Goal: Transaction & Acquisition: Purchase product/service

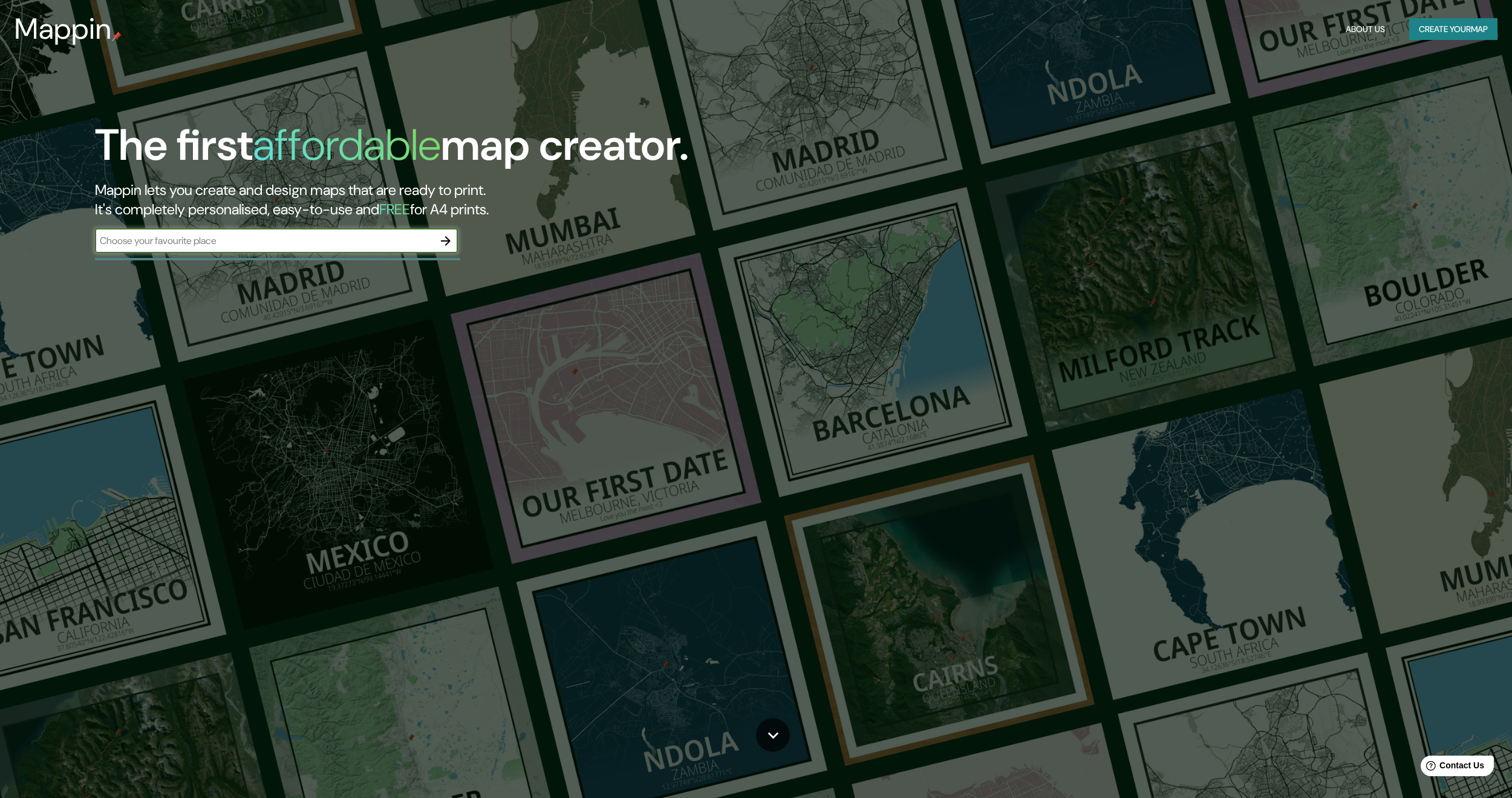
click at [309, 235] on input "text" at bounding box center [264, 240] width 339 height 14
type input "ica"
click at [443, 230] on button "button" at bounding box center [445, 240] width 24 height 24
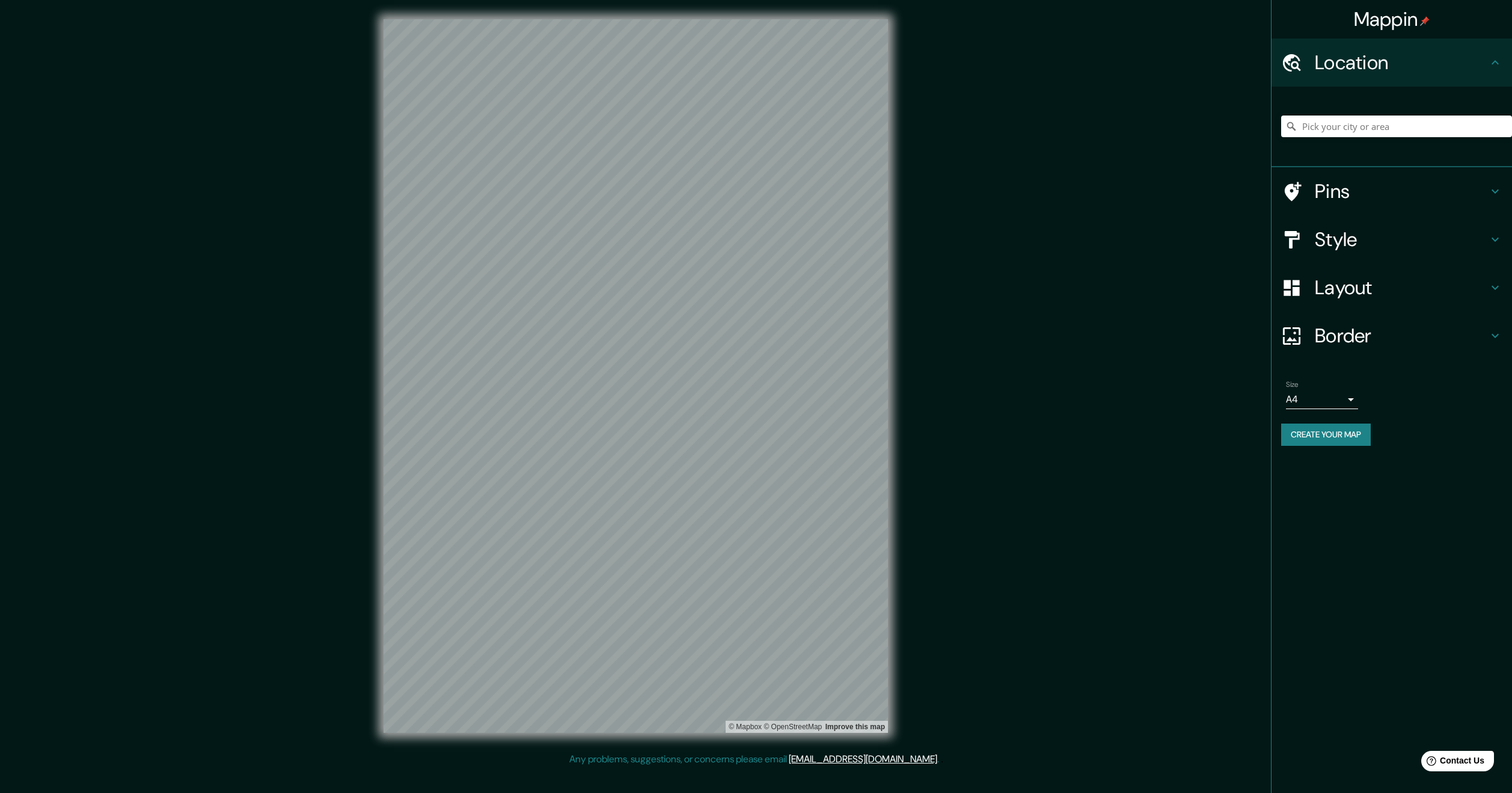
click at [1385, 237] on h4 "Style" at bounding box center [1402, 239] width 173 height 24
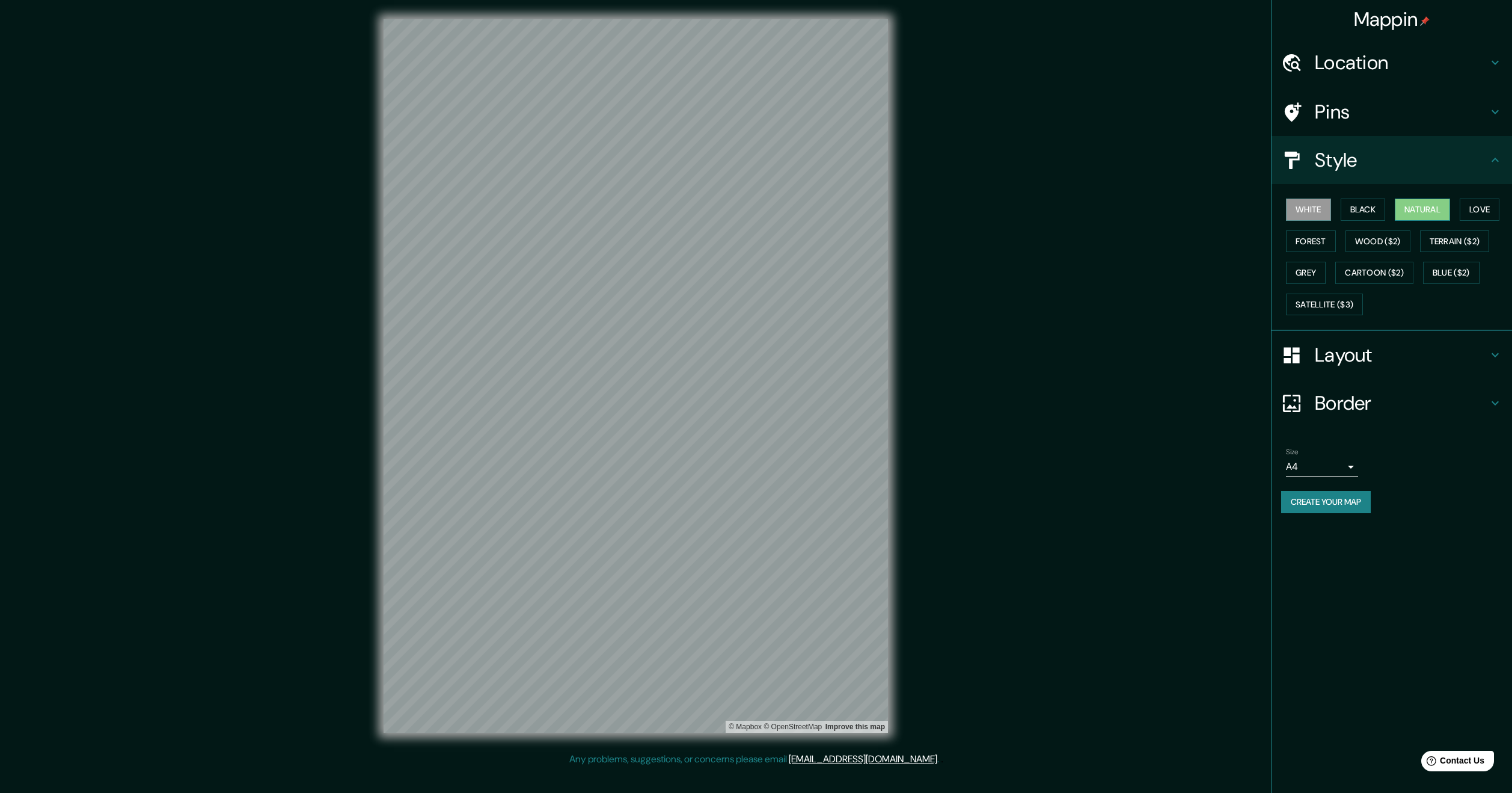
click at [1418, 203] on button "Natural" at bounding box center [1422, 209] width 56 height 22
click at [1440, 242] on button "Terrain ($2)" at bounding box center [1455, 241] width 70 height 22
click at [1480, 199] on button "Love" at bounding box center [1479, 209] width 39 height 22
click at [1429, 207] on button "Natural" at bounding box center [1422, 209] width 56 height 22
click at [1321, 240] on button "Forest" at bounding box center [1310, 241] width 50 height 22
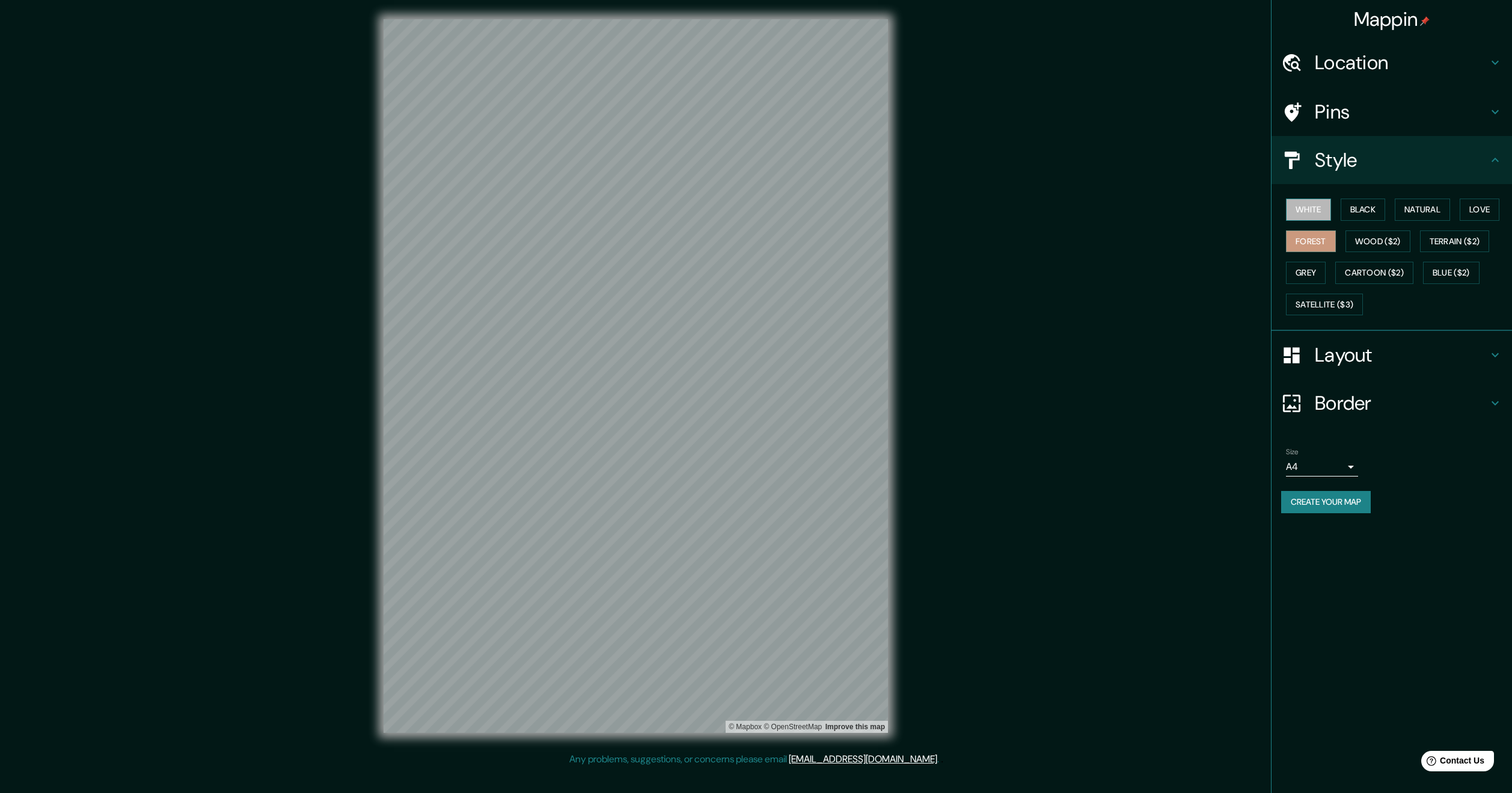
click at [1310, 207] on button "White" at bounding box center [1308, 209] width 45 height 22
click at [1342, 211] on button "Black" at bounding box center [1363, 209] width 45 height 22
click at [1395, 196] on div "White Black Natural Love Forest Wood ($2) Terrain ($2) Grey Cartoon ($2) Blue (…" at bounding box center [1396, 257] width 231 height 126
click at [1399, 201] on button "Natural" at bounding box center [1422, 209] width 56 height 22
click at [1303, 216] on button "White" at bounding box center [1308, 209] width 45 height 22
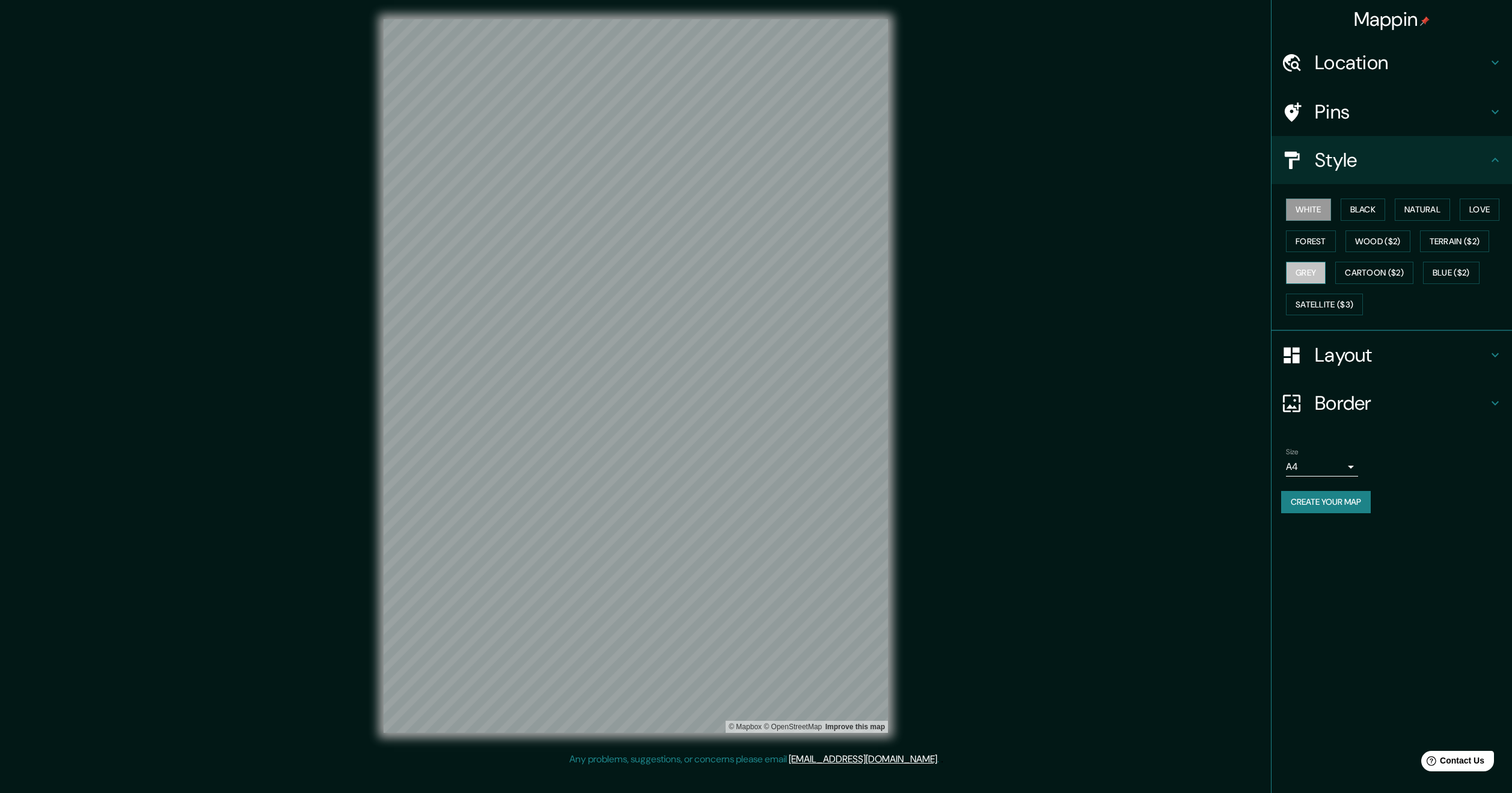
drag, startPoint x: 1313, startPoint y: 262, endPoint x: 1320, endPoint y: 263, distance: 7.1
click at [1317, 262] on button "Grey" at bounding box center [1305, 272] width 39 height 22
click at [1325, 216] on button "White" at bounding box center [1308, 209] width 45 height 22
click at [1390, 69] on h4 "Location" at bounding box center [1402, 62] width 173 height 24
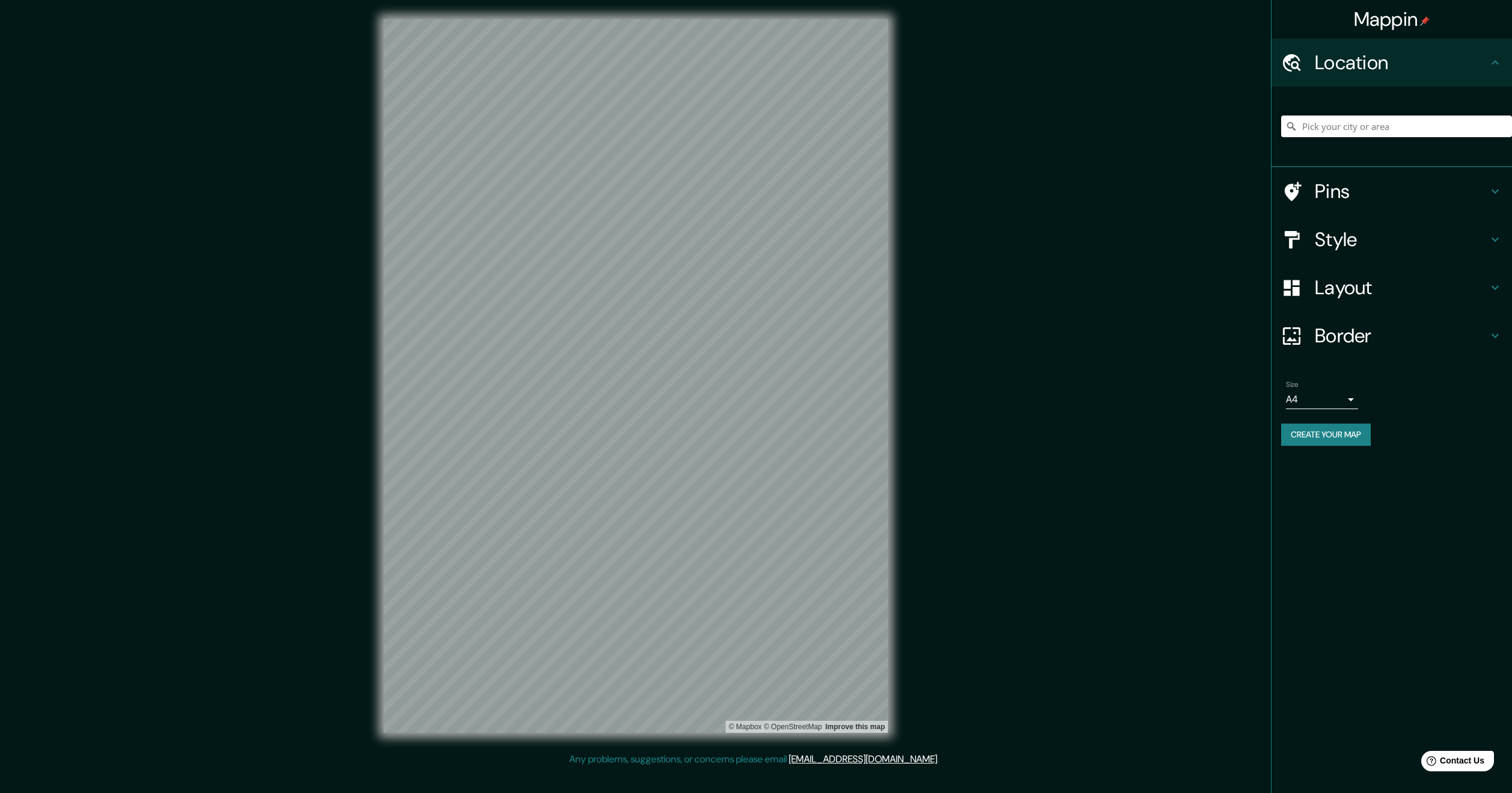
click at [1354, 179] on div "Pins" at bounding box center [1391, 191] width 240 height 48
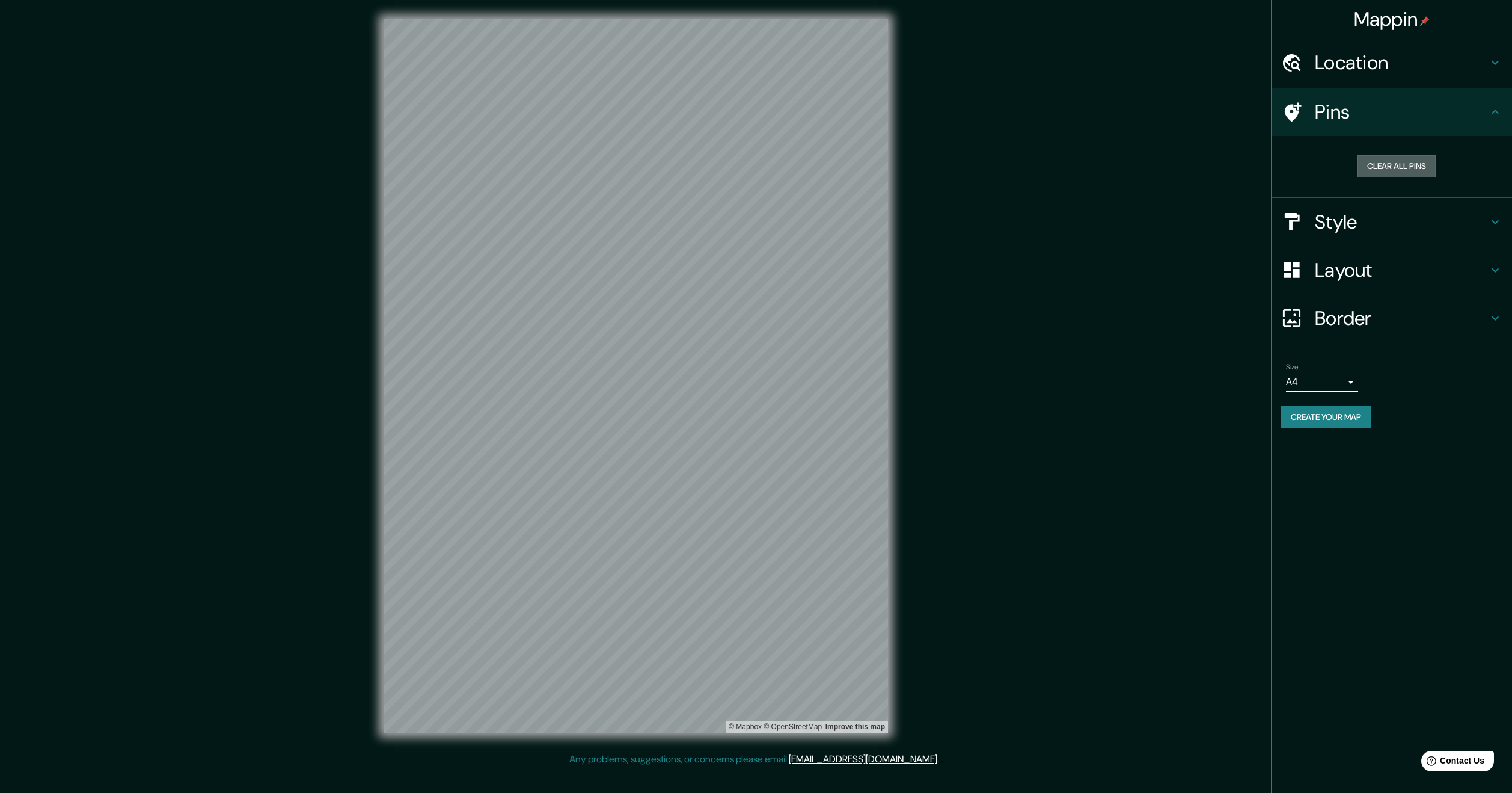
click at [1385, 164] on button "Clear all pins" at bounding box center [1396, 166] width 78 height 22
click at [1342, 113] on h4 "Pins" at bounding box center [1402, 111] width 173 height 24
click at [1310, 270] on div at bounding box center [1298, 269] width 34 height 21
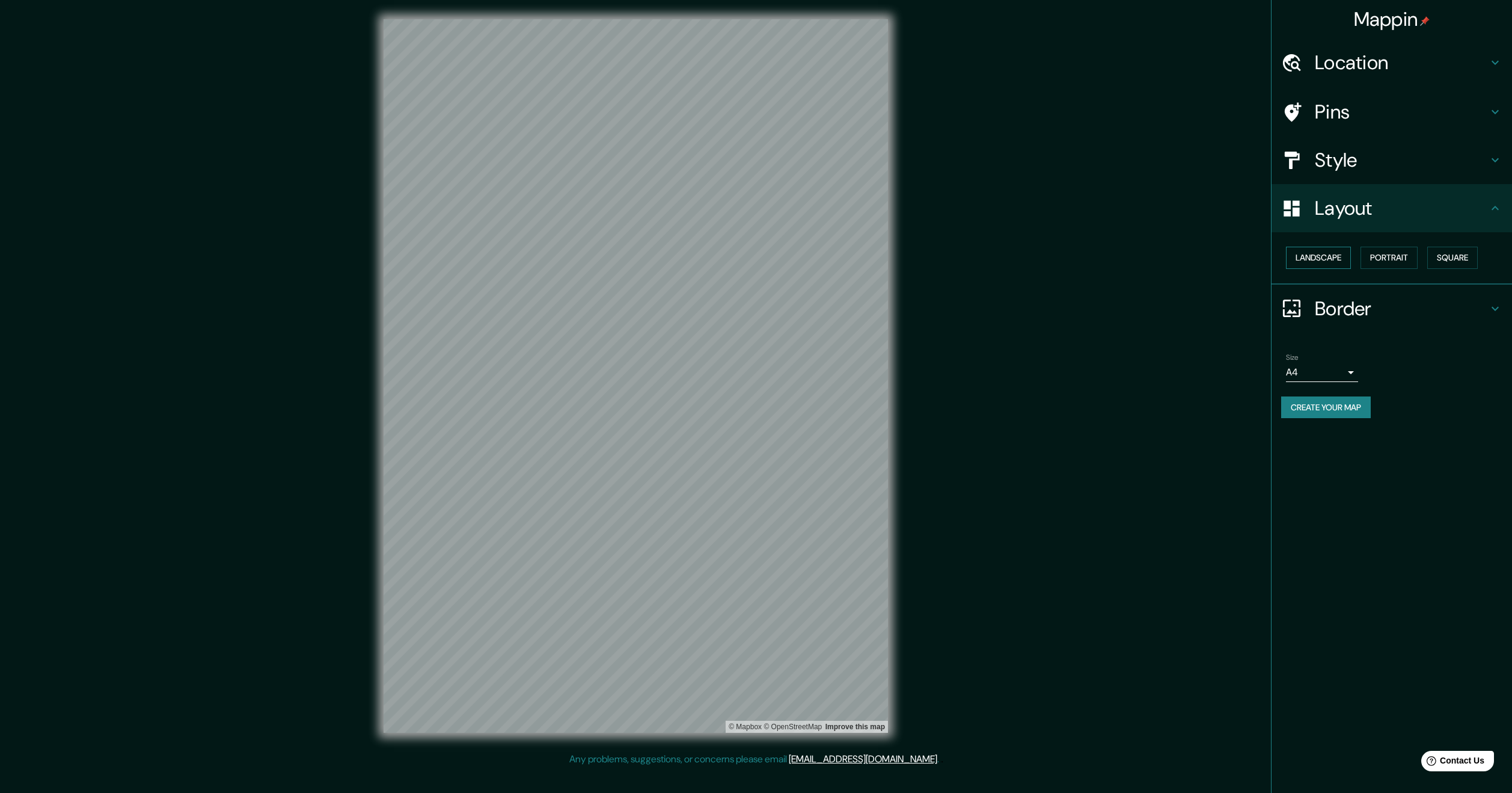
click at [1333, 256] on button "Landscape" at bounding box center [1318, 257] width 65 height 22
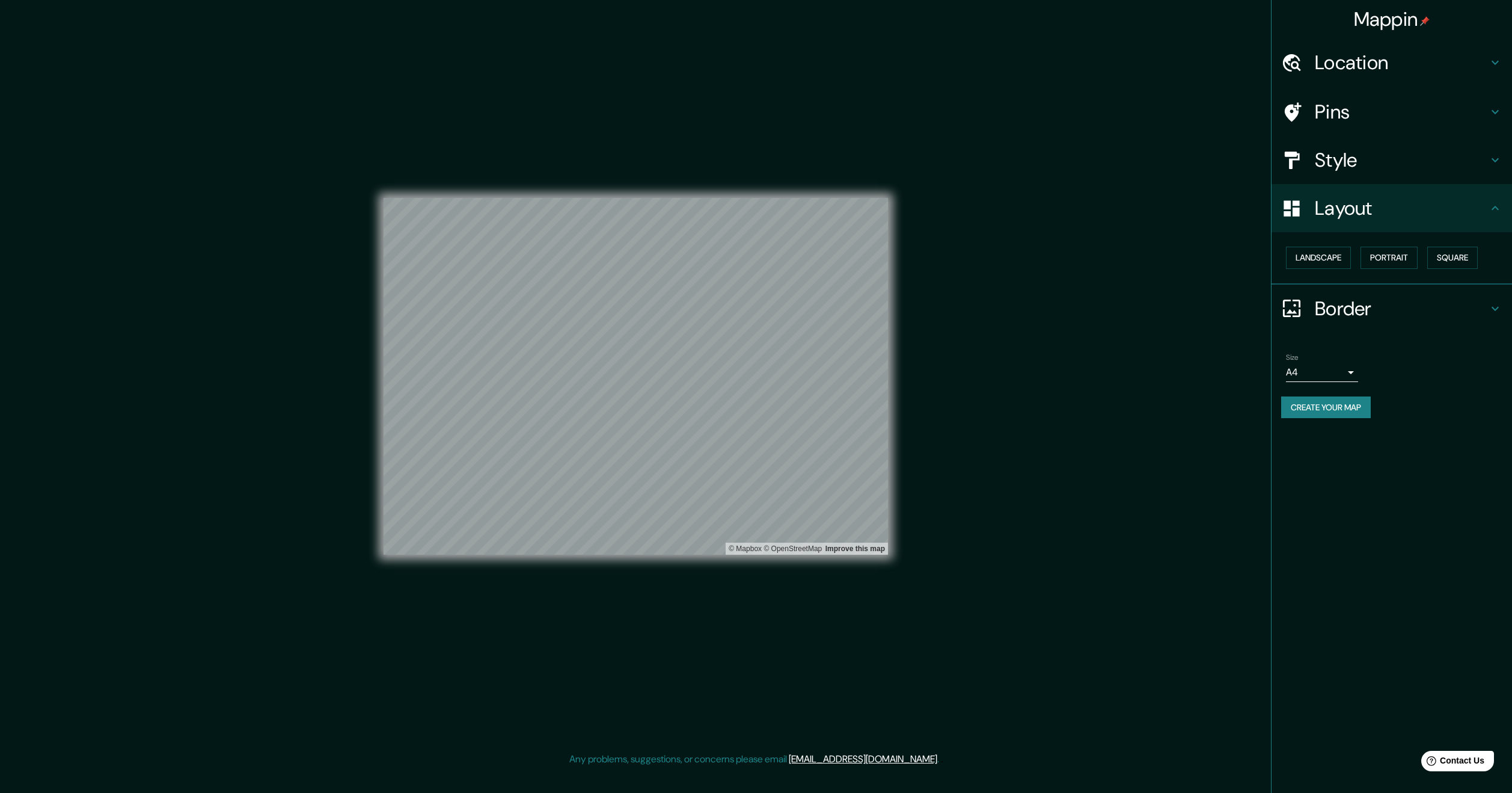
click at [1320, 370] on body "Mappin Location Pins Style Layout Landscape Portrait Square Border Choose a bor…" at bounding box center [756, 396] width 1512 height 793
click at [1320, 410] on li "A3" at bounding box center [1321, 419] width 72 height 22
type input "a4"
click at [1438, 261] on button "Square" at bounding box center [1452, 257] width 50 height 22
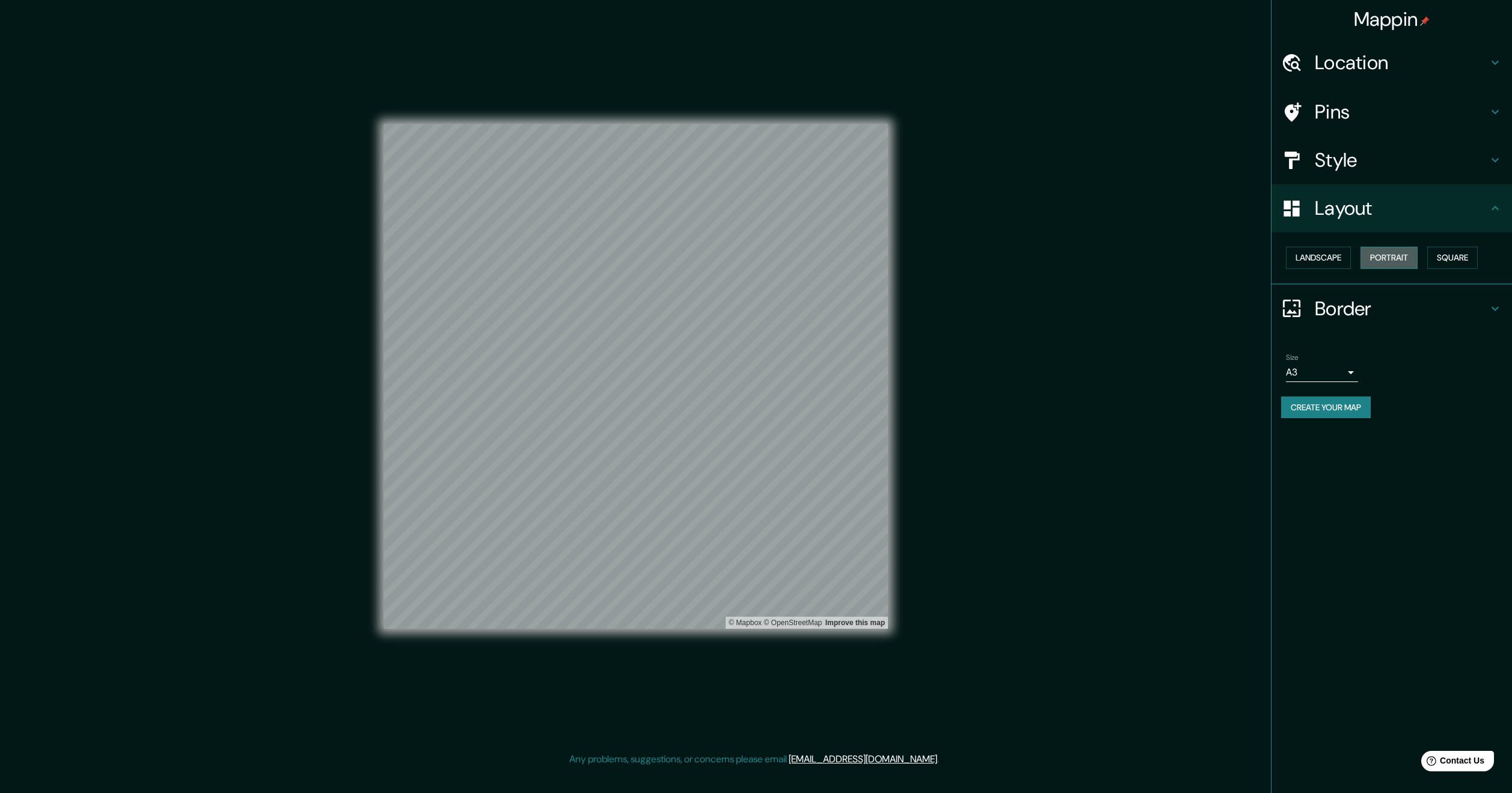
click at [1394, 261] on button "Portrait" at bounding box center [1389, 257] width 57 height 22
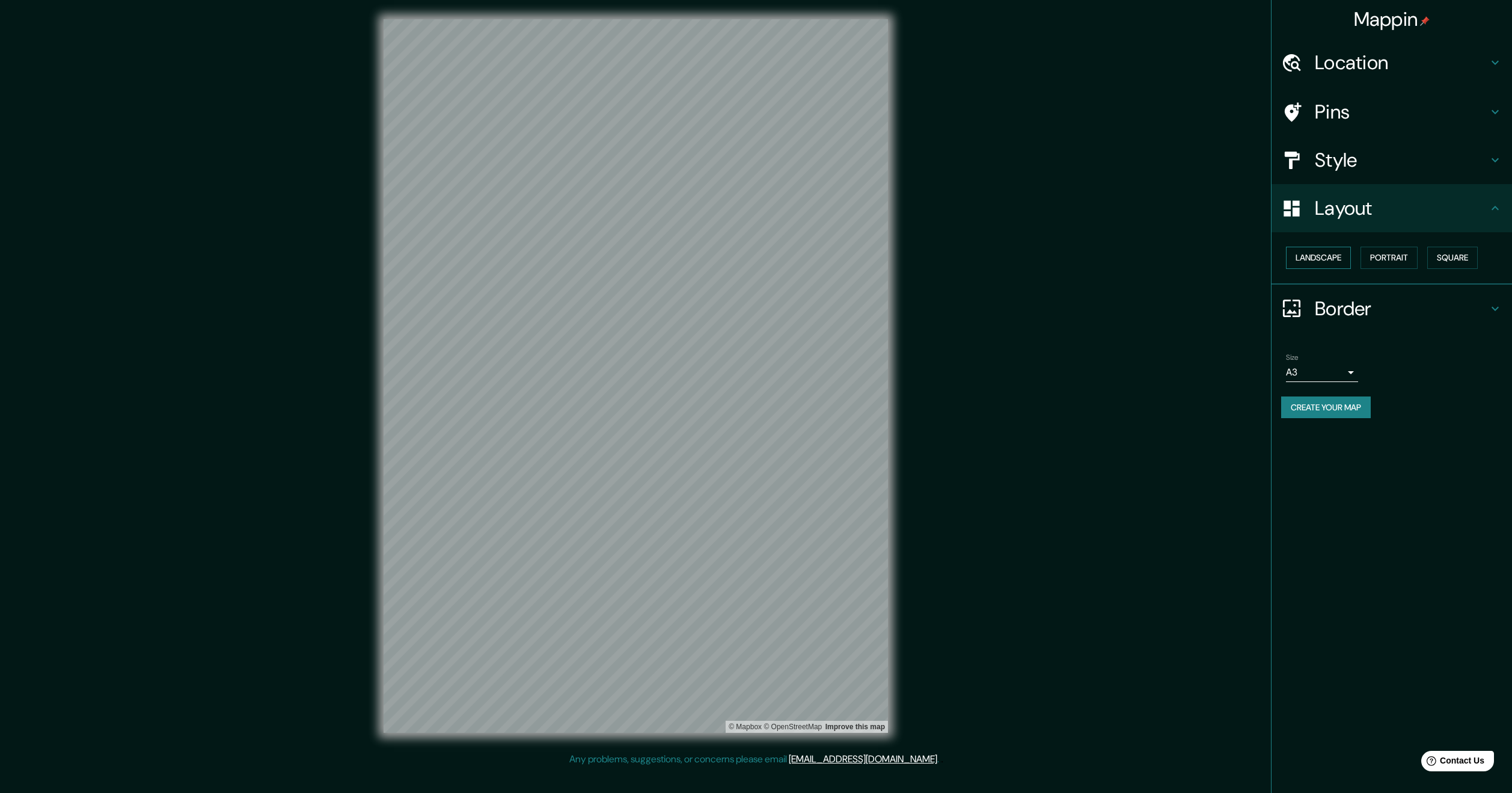
click at [1342, 258] on button "Landscape" at bounding box center [1318, 257] width 65 height 22
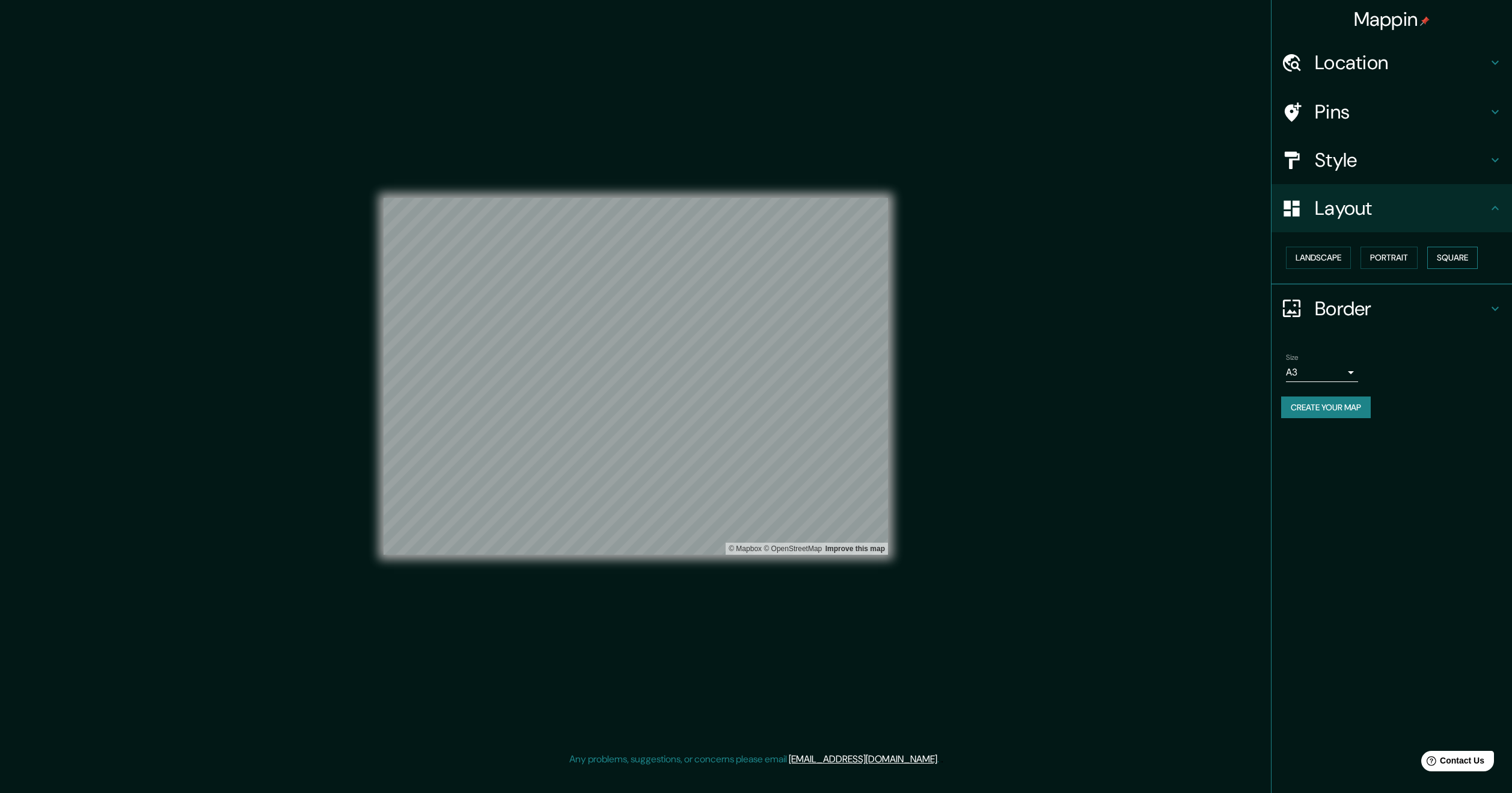
click at [1451, 256] on button "Square" at bounding box center [1452, 257] width 50 height 22
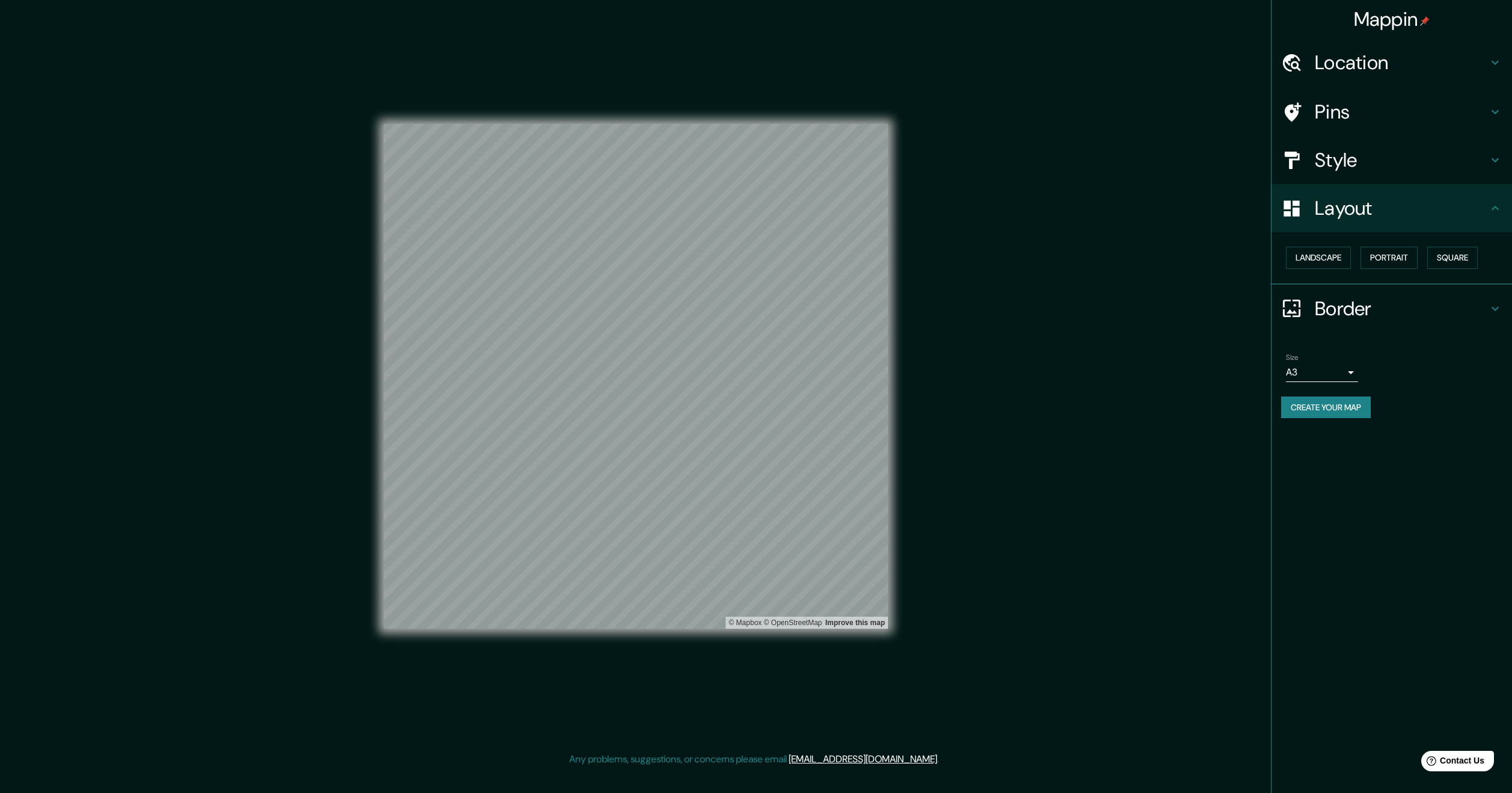
click at [1357, 149] on h4 "Style" at bounding box center [1402, 159] width 173 height 24
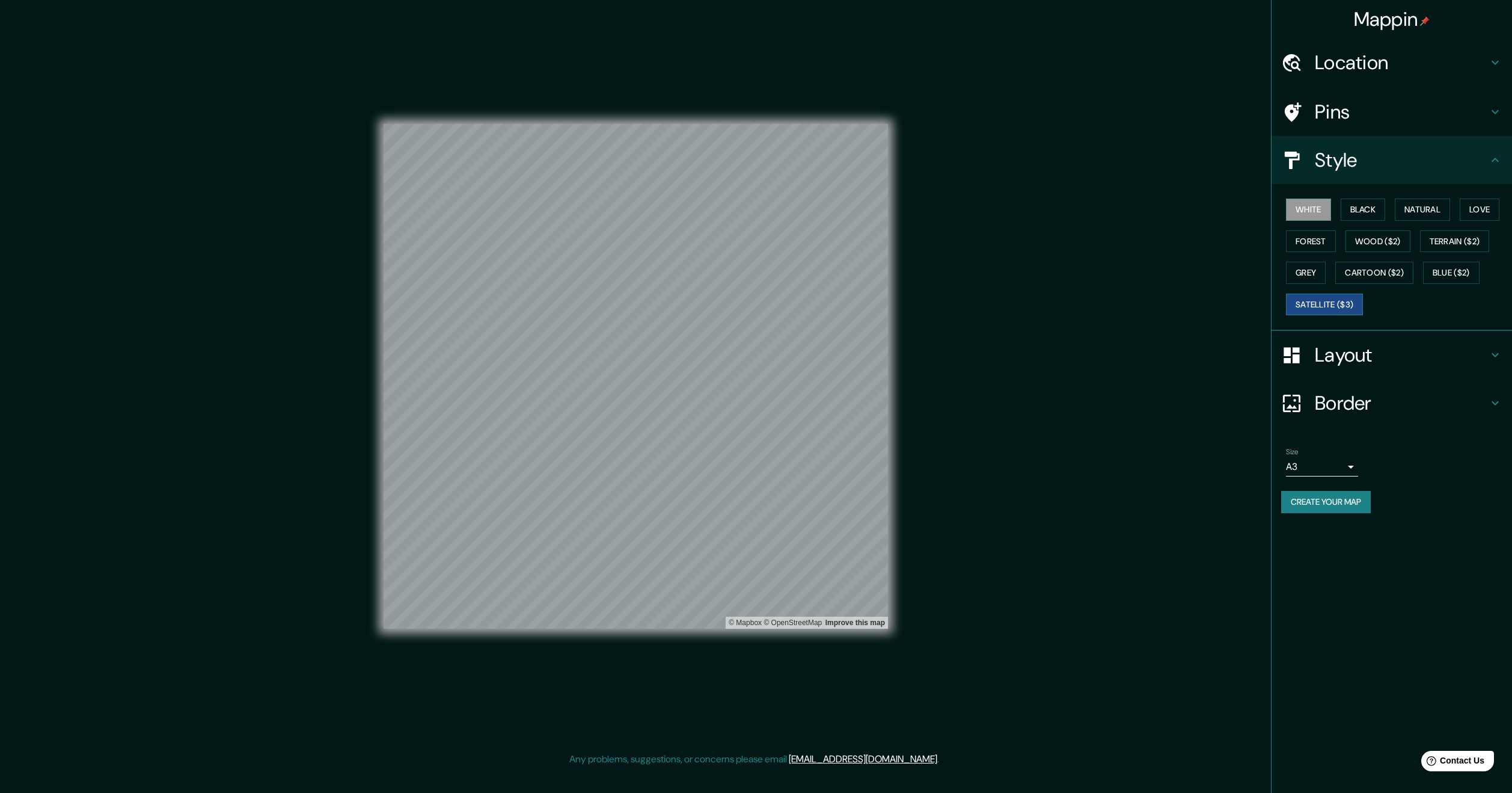
click at [1329, 308] on button "Satellite ($3)" at bounding box center [1324, 305] width 77 height 22
